Goal: Task Accomplishment & Management: Use online tool/utility

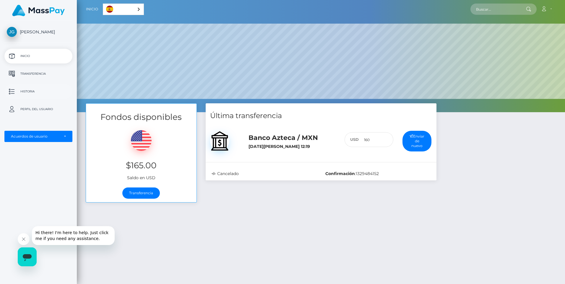
click at [25, 91] on p "Historia" at bounding box center [38, 91] width 63 height 9
click at [28, 91] on p "Historia" at bounding box center [38, 91] width 63 height 9
click at [143, 194] on link "Transferencia" at bounding box center [141, 193] width 38 height 11
click at [254, 266] on div "Fondos disponibles $165.00 Saldo en USD Transferencia Última transferencia 160 :" at bounding box center [321, 227] width 488 height 248
click at [369, 232] on div "Fondos disponibles $165.00 Saldo en USD Transferencia Última transferencia 160 :" at bounding box center [321, 227] width 488 height 248
